Goal: Task Accomplishment & Management: Manage account settings

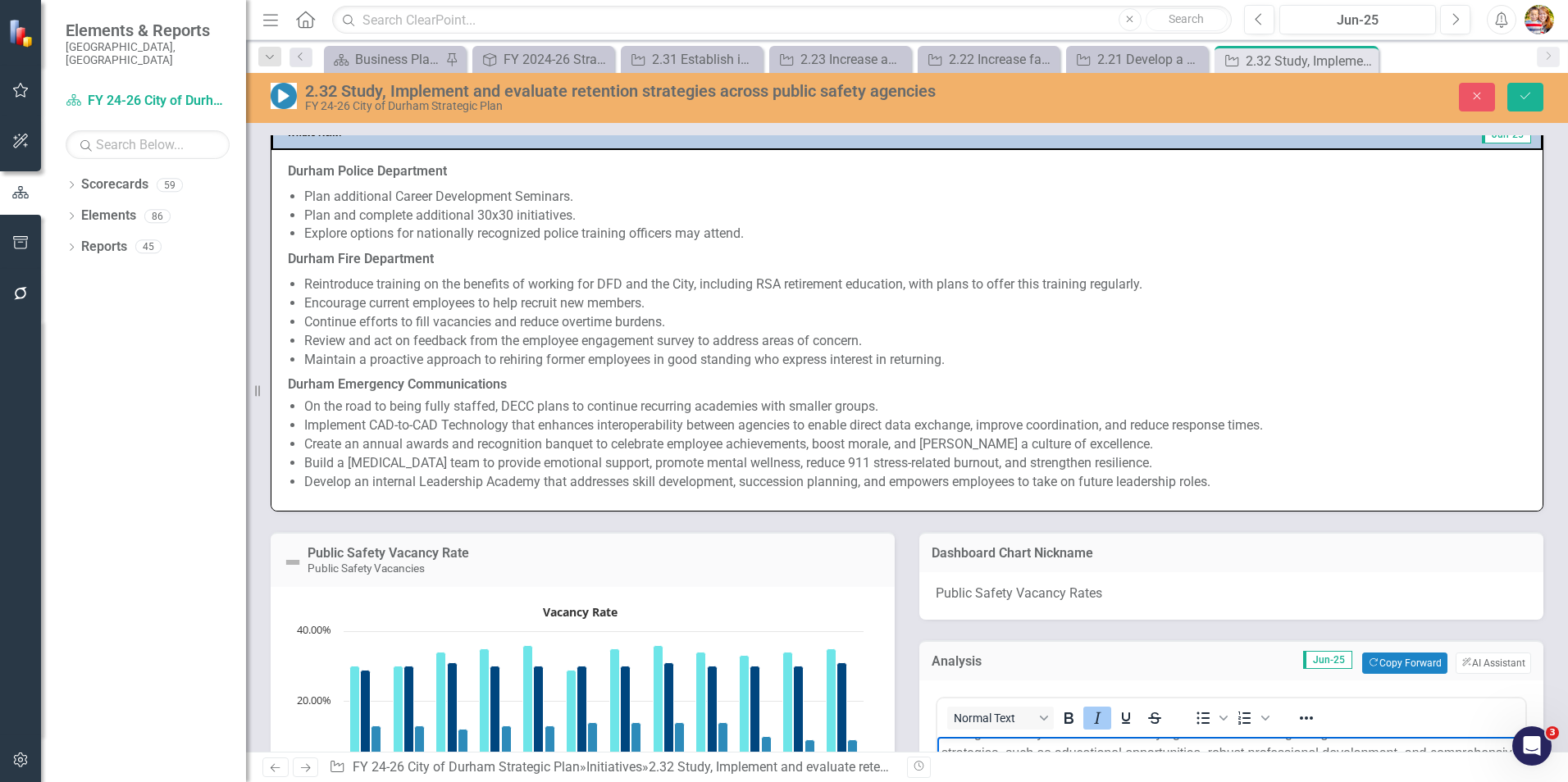
scroll to position [1639, 0]
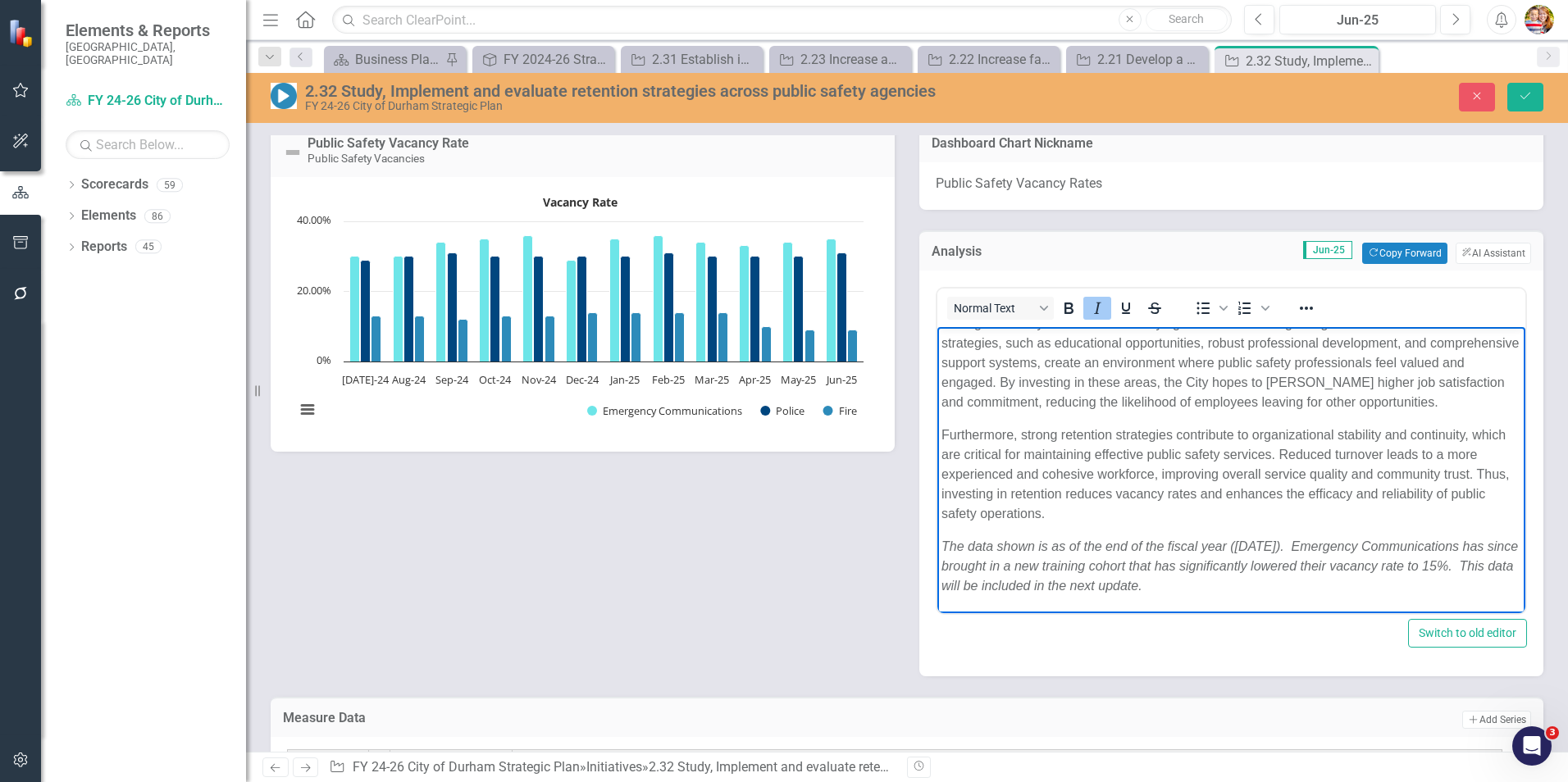
click at [760, 609] on div "Public Safety Vacancy Rate Public Safety Vacancies Vacancy Rate Bar chart with …" at bounding box center [906, 388] width 1297 height 574
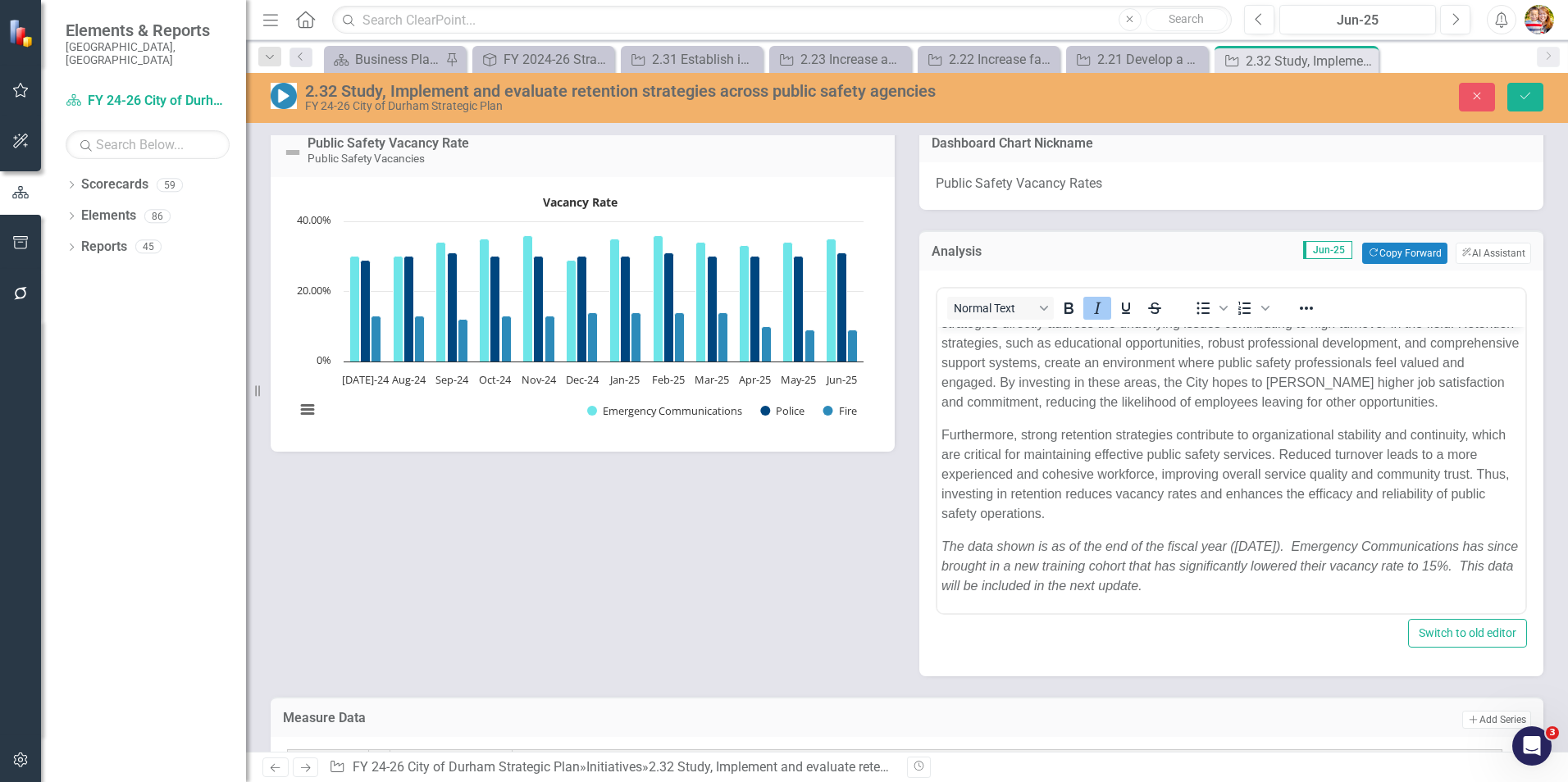
click at [868, 581] on div "Public Safety Vacancy Rate Public Safety Vacancies Vacancy Rate Bar chart with …" at bounding box center [906, 388] width 1297 height 574
click at [1200, 454] on p "Furthermore, strong retention strategies contribute to organizational stability…" at bounding box center [1230, 475] width 580 height 98
click at [1525, 93] on icon "Save" at bounding box center [1525, 96] width 14 height 12
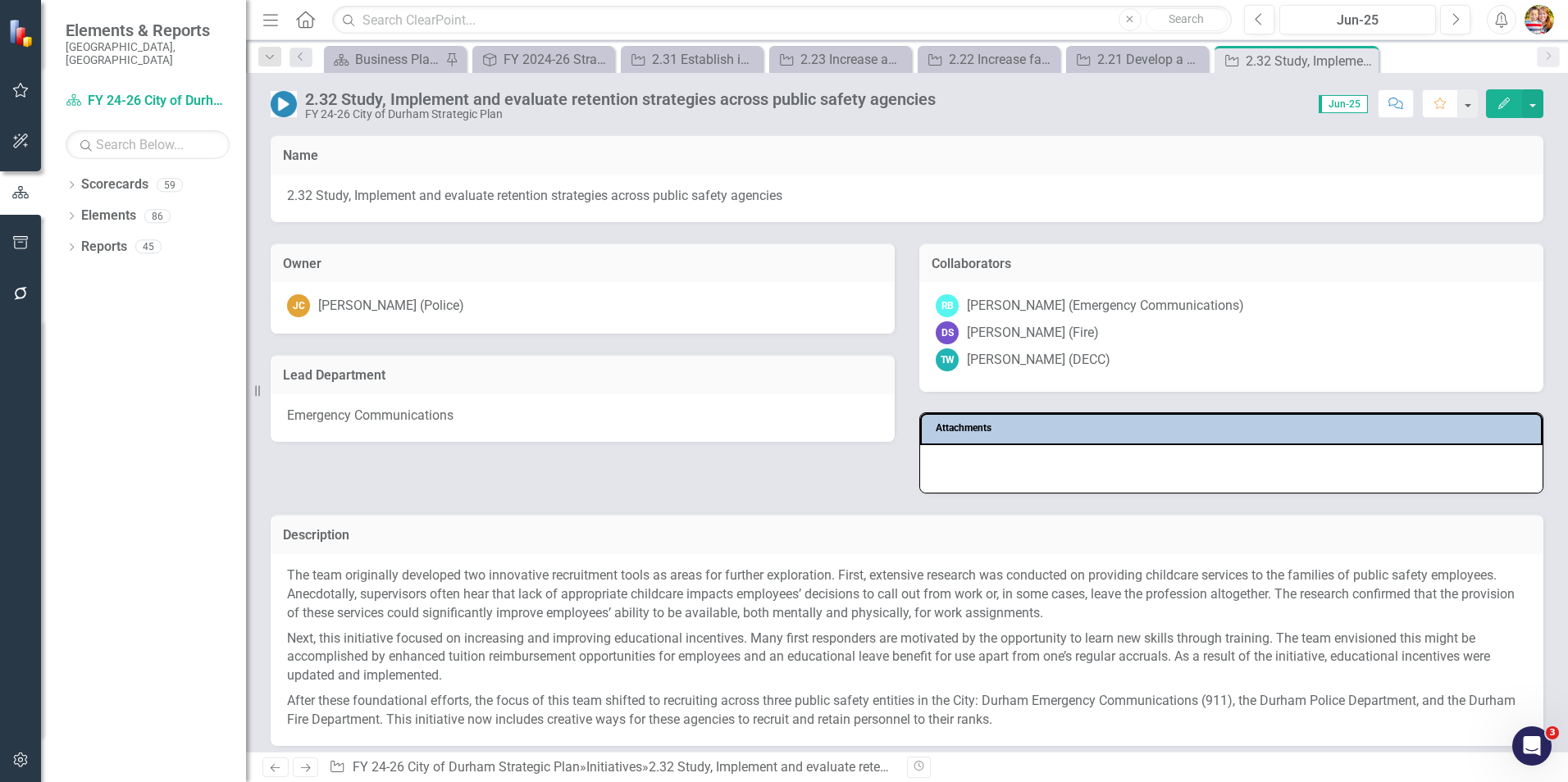
click at [268, 769] on icon "Previous" at bounding box center [275, 768] width 14 height 11
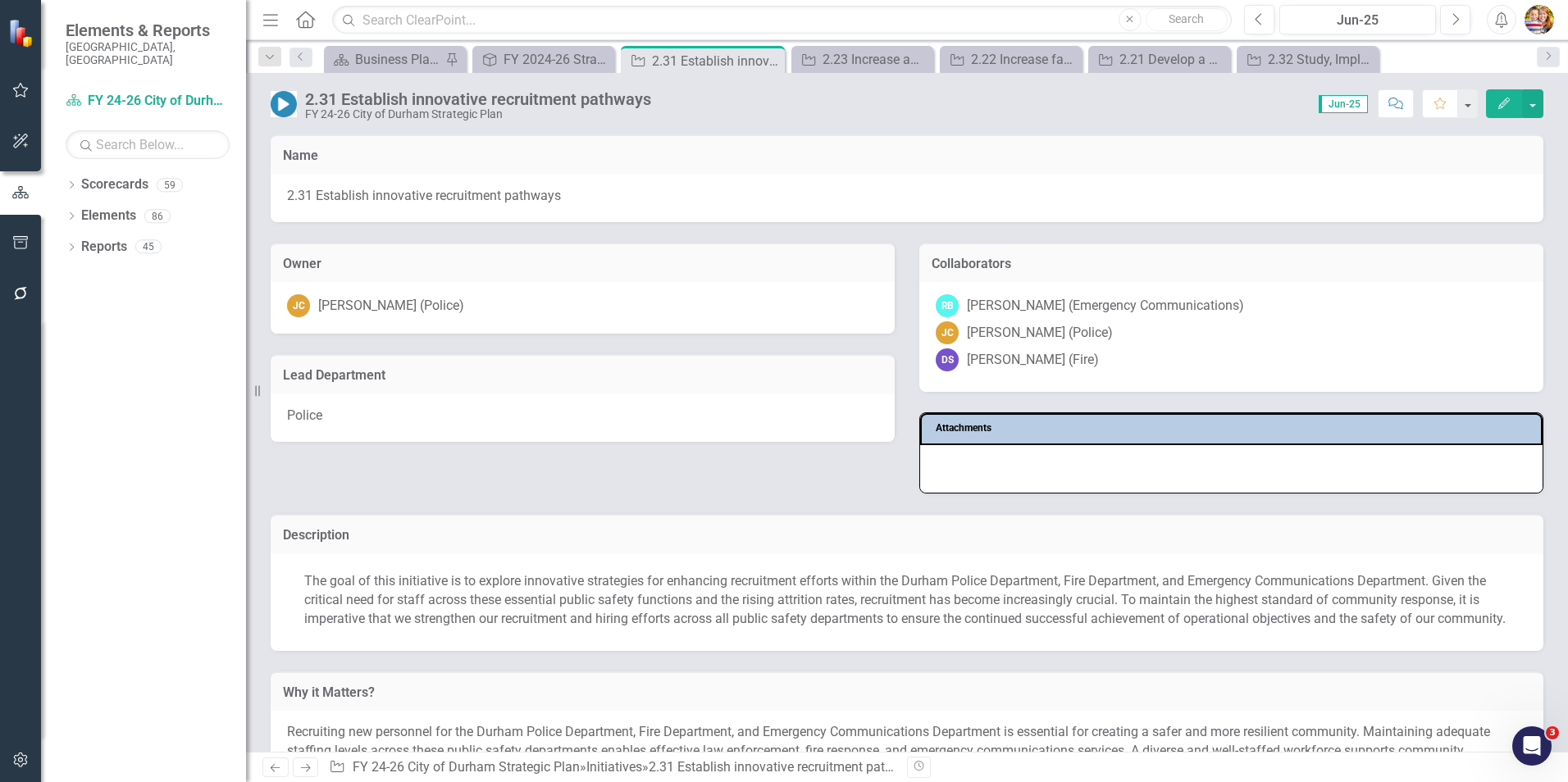
click at [274, 768] on icon "Previous" at bounding box center [275, 768] width 14 height 11
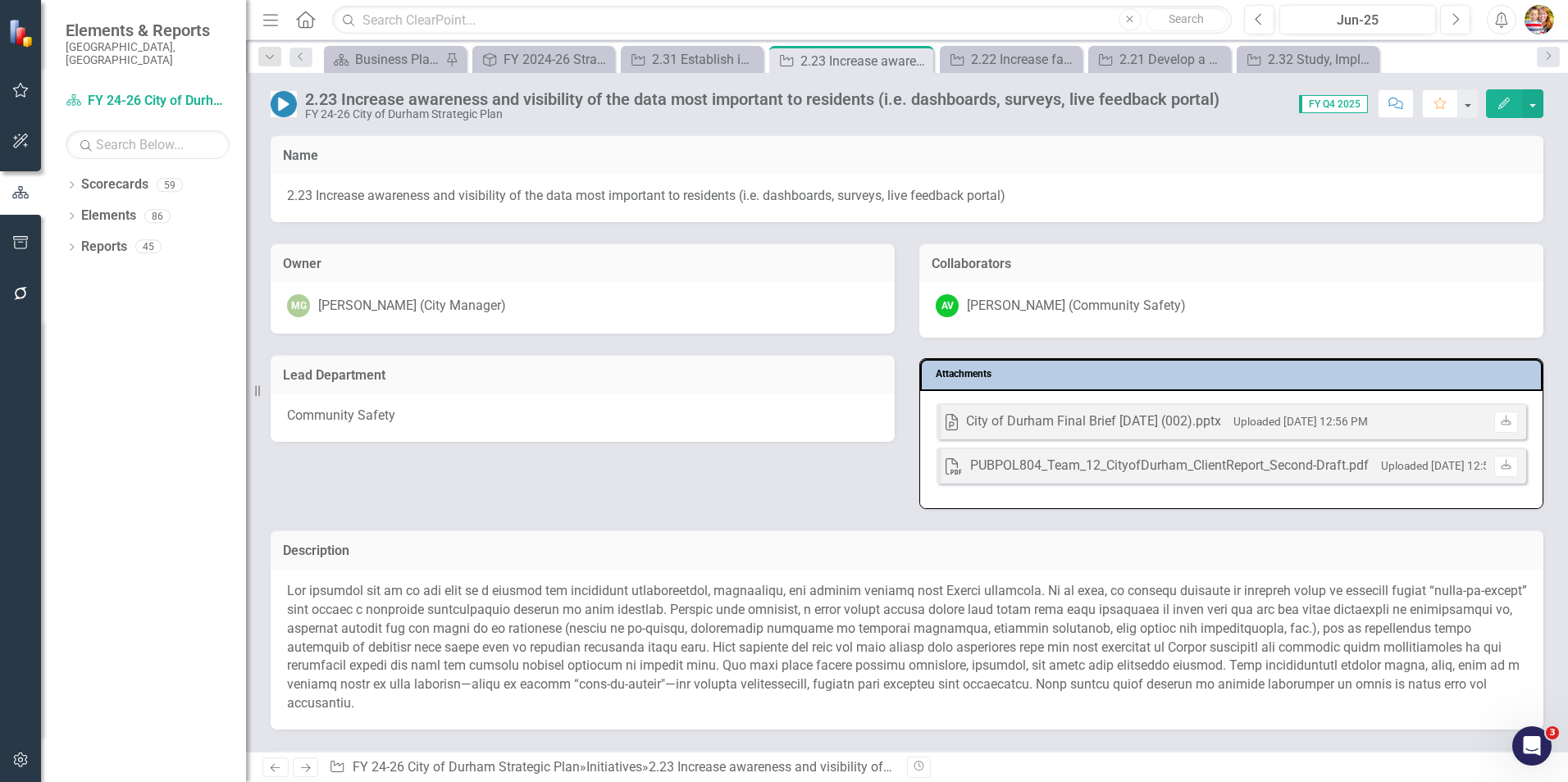
click at [272, 768] on icon at bounding box center [276, 768] width 10 height 8
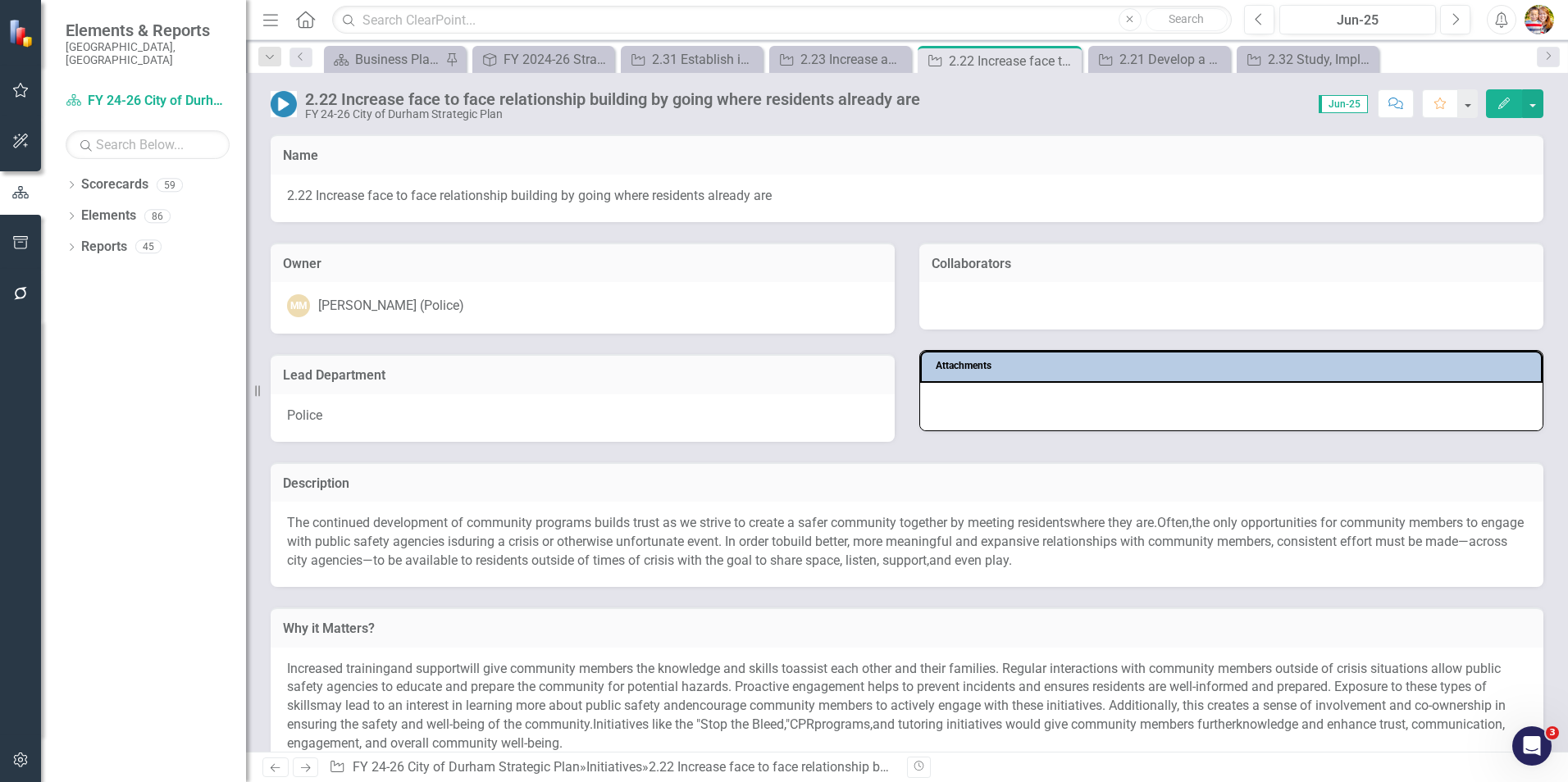
click at [273, 768] on icon "Previous" at bounding box center [275, 768] width 14 height 11
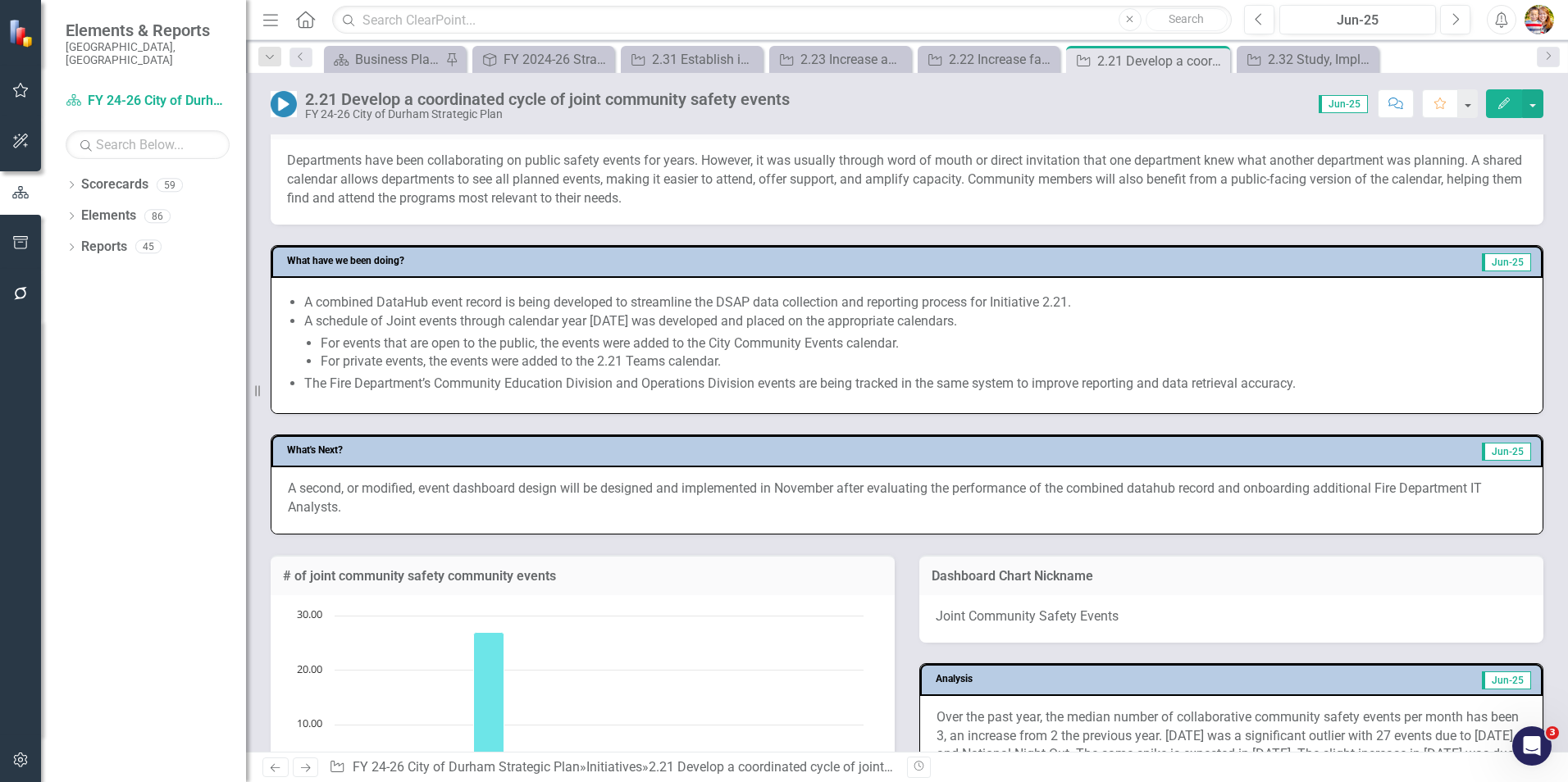
scroll to position [984, 0]
